Goal: Download file/media

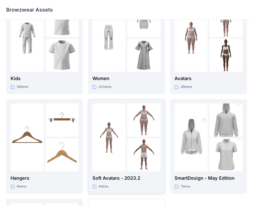
scroll to position [102, 0]
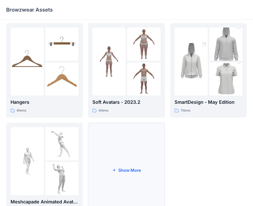
click at [130, 169] on button "Show More" at bounding box center [126, 170] width 77 height 94
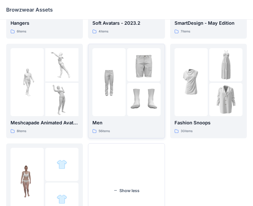
scroll to position [205, 0]
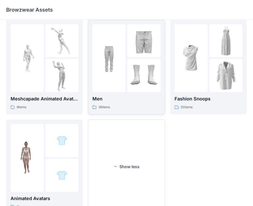
click at [130, 56] on img at bounding box center [143, 40] width 33 height 33
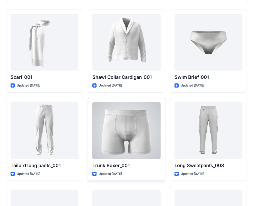
scroll to position [1154, 0]
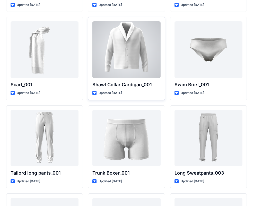
click at [127, 52] on div at bounding box center [126, 49] width 68 height 57
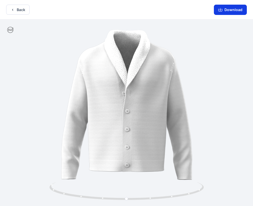
click at [231, 9] on button "Download" at bounding box center [230, 10] width 33 height 10
click at [222, 9] on icon "button" at bounding box center [220, 10] width 4 height 4
click at [23, 9] on button "Back" at bounding box center [17, 10] width 23 height 10
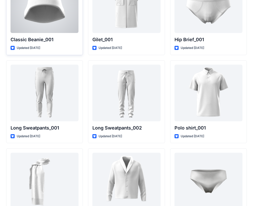
scroll to position [1001, 0]
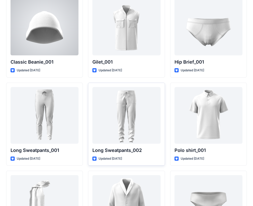
drag, startPoint x: 155, startPoint y: 1, endPoint x: 102, endPoint y: 83, distance: 97.1
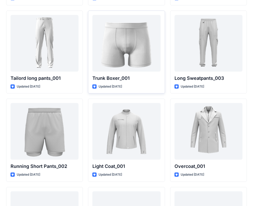
scroll to position [1250, 0]
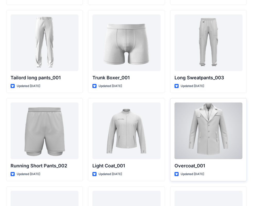
click at [222, 124] on div at bounding box center [208, 130] width 68 height 57
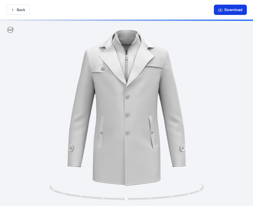
click at [232, 11] on button "Download" at bounding box center [230, 10] width 33 height 10
click at [220, 10] on icon "button" at bounding box center [220, 10] width 4 height 4
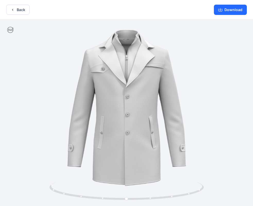
click at [15, 9] on button "Back" at bounding box center [17, 10] width 23 height 10
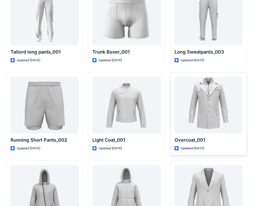
scroll to position [1198, 0]
